Goal: Find specific page/section: Find specific page/section

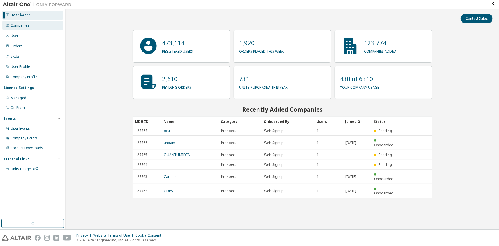
click at [23, 22] on div "Companies" at bounding box center [32, 25] width 61 height 9
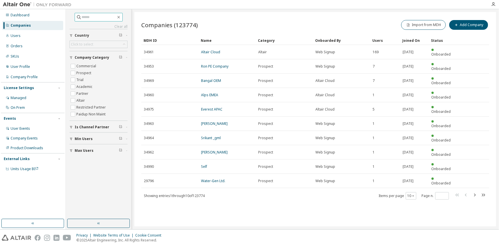
click at [86, 17] on input "text" at bounding box center [99, 17] width 34 height 6
type input "****"
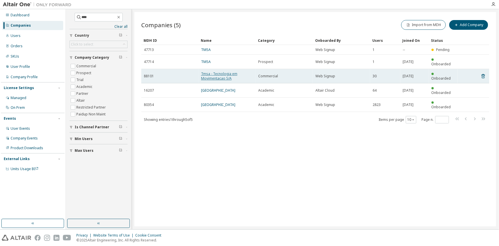
click at [227, 76] on link "Tmsa - Tecnologia em Movimentacao S/A" at bounding box center [219, 75] width 36 height 9
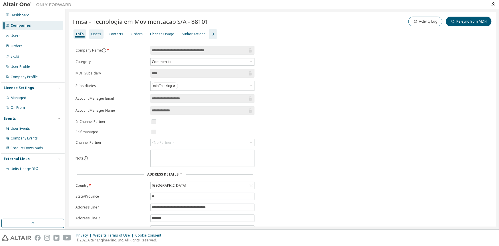
click at [100, 35] on div "Users" at bounding box center [96, 33] width 15 height 9
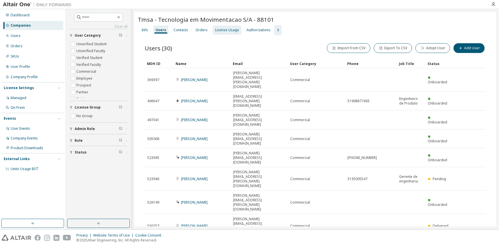
click at [235, 31] on div "License Usage" at bounding box center [227, 30] width 24 height 5
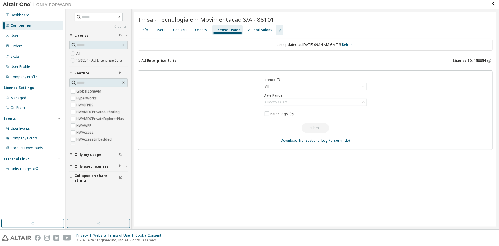
click at [153, 62] on div "AU Enterprise Suite" at bounding box center [158, 60] width 35 height 5
